Goal: Task Accomplishment & Management: Manage account settings

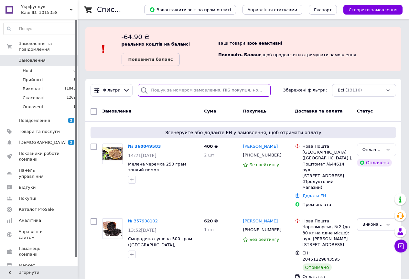
click at [205, 88] on input "search" at bounding box center [204, 90] width 133 height 13
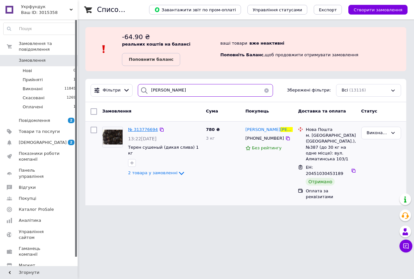
type input "ходоско"
click at [142, 129] on span "№ 313776694" at bounding box center [143, 129] width 30 height 5
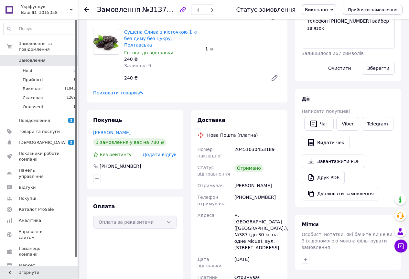
scroll to position [103, 0]
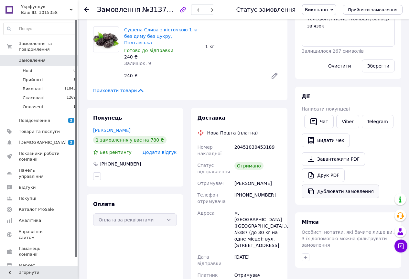
click at [320, 192] on button "Дублювати замовлення" at bounding box center [341, 192] width 78 height 14
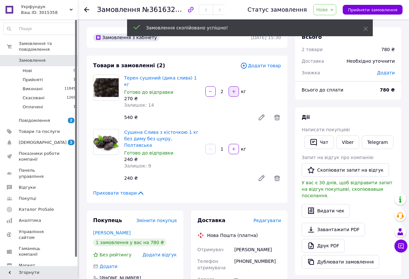
click at [234, 90] on icon "button" at bounding box center [233, 91] width 3 height 3
type input "3"
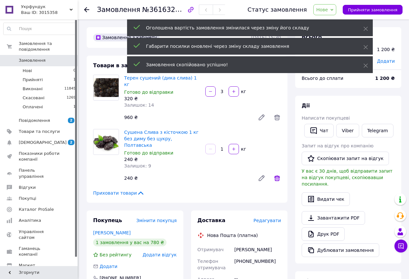
click at [277, 174] on icon at bounding box center [277, 178] width 8 height 8
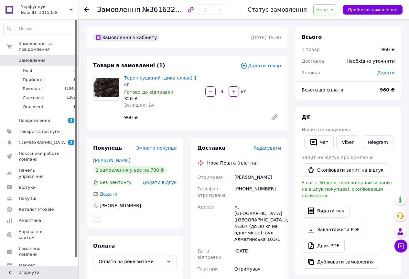
click at [272, 65] on span "Додати товар" at bounding box center [260, 65] width 41 height 7
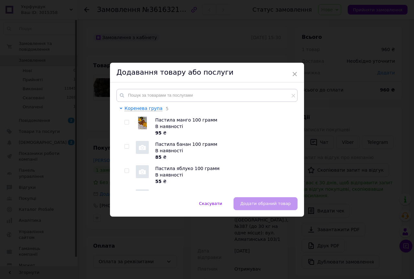
click at [174, 87] on div "Коренева група 5 Пастила манго 100 грамм В наявності 95 ₴ Пастила банан 100 гра…" at bounding box center [207, 140] width 194 height 115
click at [174, 98] on input "text" at bounding box center [206, 95] width 181 height 13
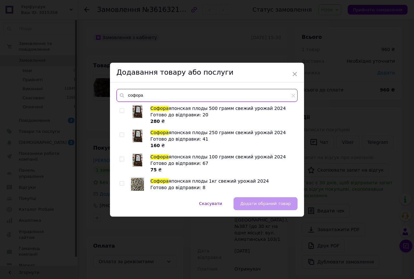
type input "софора"
click at [139, 111] on img at bounding box center [138, 111] width 10 height 13
checkbox input "true"
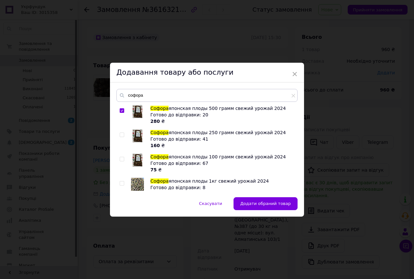
click at [276, 208] on button "Додати обраний товар" at bounding box center [266, 203] width 64 height 13
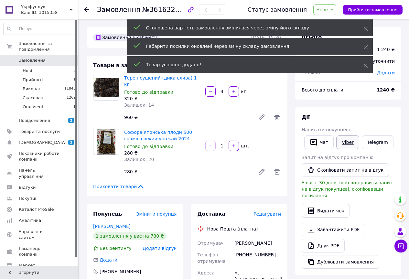
click at [348, 142] on link "Viber" at bounding box center [348, 143] width 23 height 14
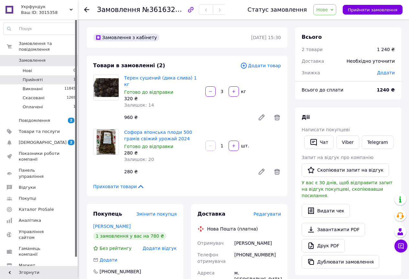
click at [43, 75] on li "Прийняті 1" at bounding box center [40, 79] width 80 height 9
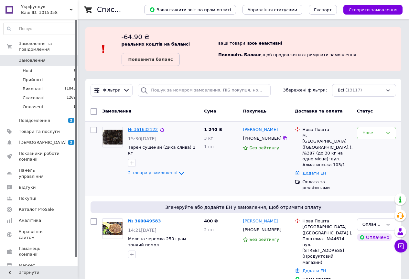
click at [145, 128] on link "№ 361632122" at bounding box center [143, 129] width 30 height 5
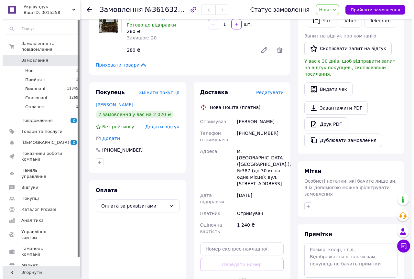
scroll to position [132, 0]
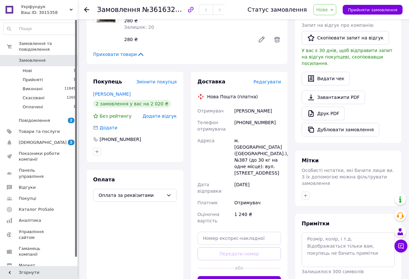
click at [268, 79] on span "Редагувати" at bounding box center [268, 81] width 28 height 5
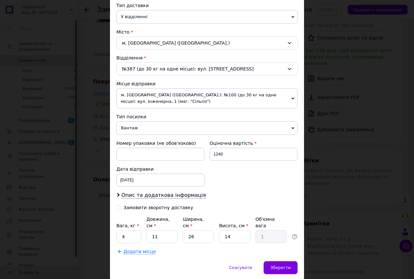
scroll to position [162, 0]
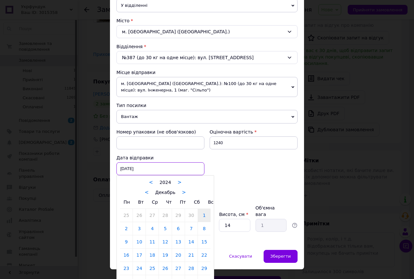
click at [149, 170] on div "[DATE] < 2024 > < Декабрь > Пн Вт Ср Чт Пт Сб Вс 25 26 27 28 29 30 1 2 3 4 5 6 …" at bounding box center [160, 168] width 88 height 13
click at [178, 183] on link ">" at bounding box center [180, 183] width 4 height 6
click at [146, 194] on link "<" at bounding box center [147, 193] width 4 height 6
click at [146, 194] on div "< Ноябрь >" at bounding box center [165, 192] width 91 height 7
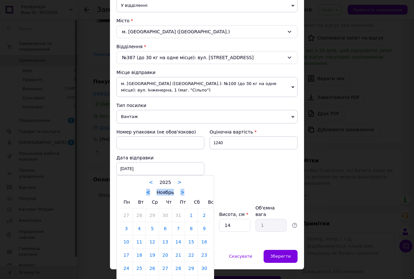
click at [148, 194] on link "<" at bounding box center [148, 193] width 4 height 6
click at [149, 194] on link "<" at bounding box center [147, 193] width 4 height 6
click at [180, 229] on link "12" at bounding box center [178, 228] width 13 height 13
type input "[DATE]"
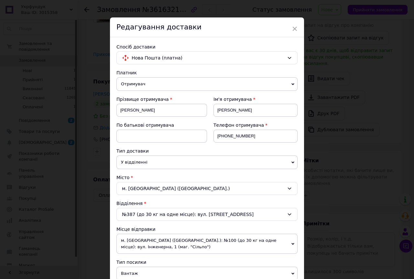
scroll to position [3, 0]
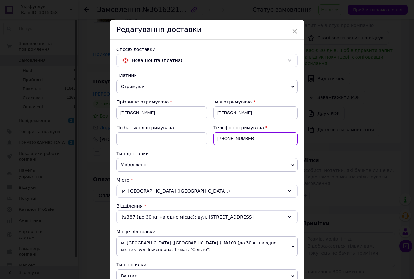
click at [233, 140] on input "[PHONE_NUMBER]" at bounding box center [256, 138] width 84 height 13
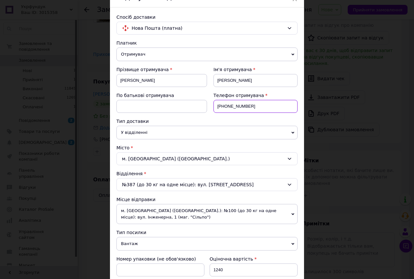
type input "[PHONE_NUMBER]"
click at [240, 147] on div "Місто" at bounding box center [206, 148] width 181 height 6
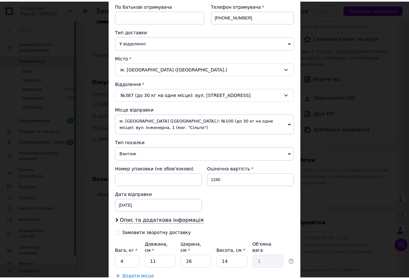
scroll to position [169, 0]
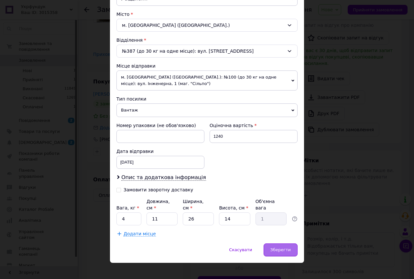
click at [291, 245] on div "Зберегти" at bounding box center [281, 250] width 34 height 13
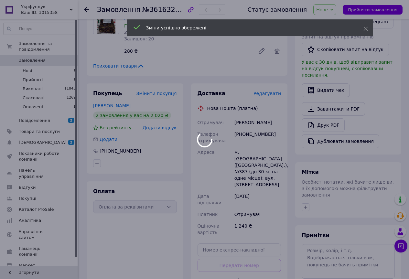
scroll to position [100, 0]
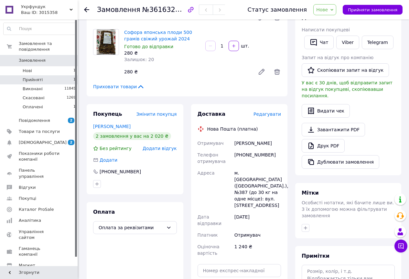
click at [49, 75] on li "Прийняті 1" at bounding box center [40, 79] width 80 height 9
